Goal: Find specific page/section: Find specific page/section

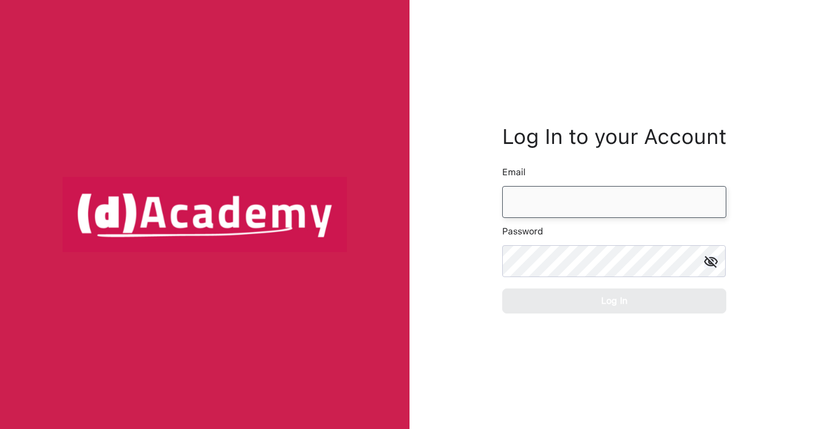
click at [540, 213] on input "email" at bounding box center [614, 202] width 224 height 32
type input "*"
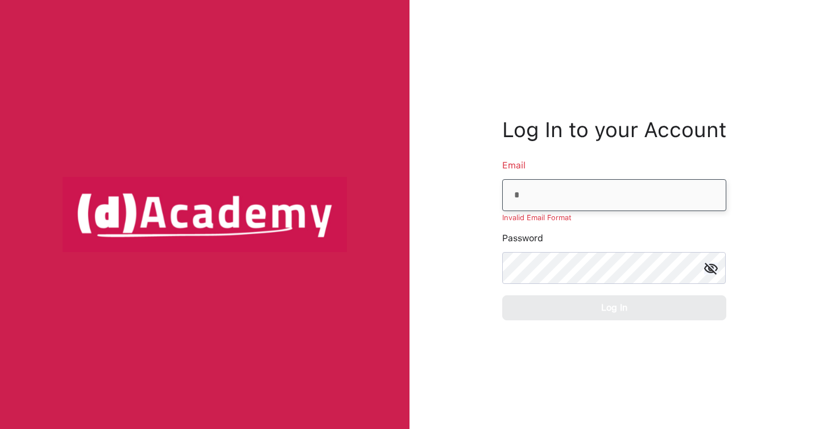
type input "**********"
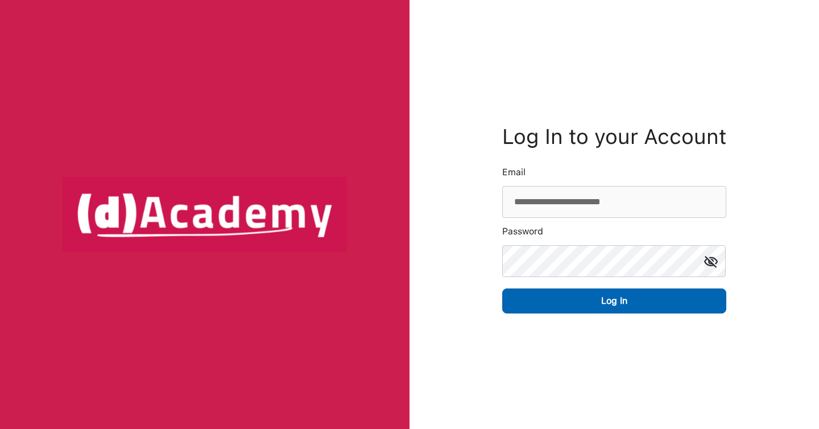
click at [712, 261] on img at bounding box center [711, 261] width 14 height 12
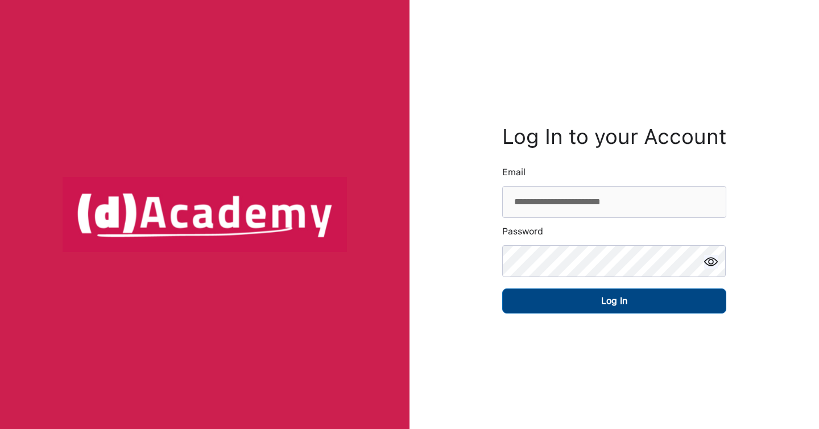
click at [682, 300] on button "Log In" at bounding box center [614, 300] width 224 height 25
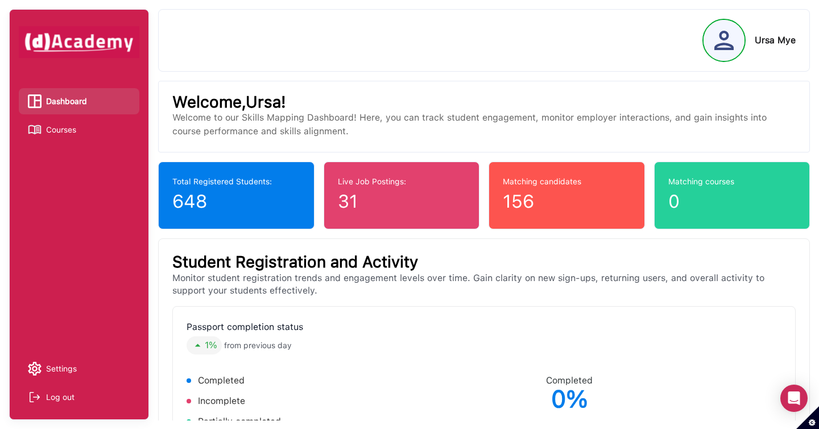
click at [67, 132] on span "Courses" at bounding box center [61, 129] width 30 height 17
